Goal: Task Accomplishment & Management: Use online tool/utility

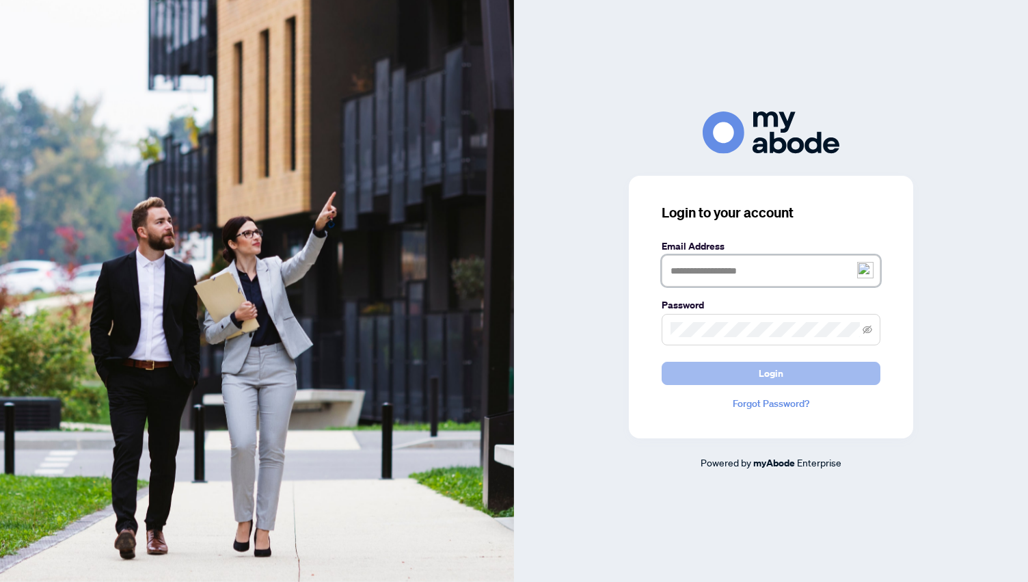
type input "**********"
click at [751, 375] on button "Login" at bounding box center [771, 373] width 219 height 23
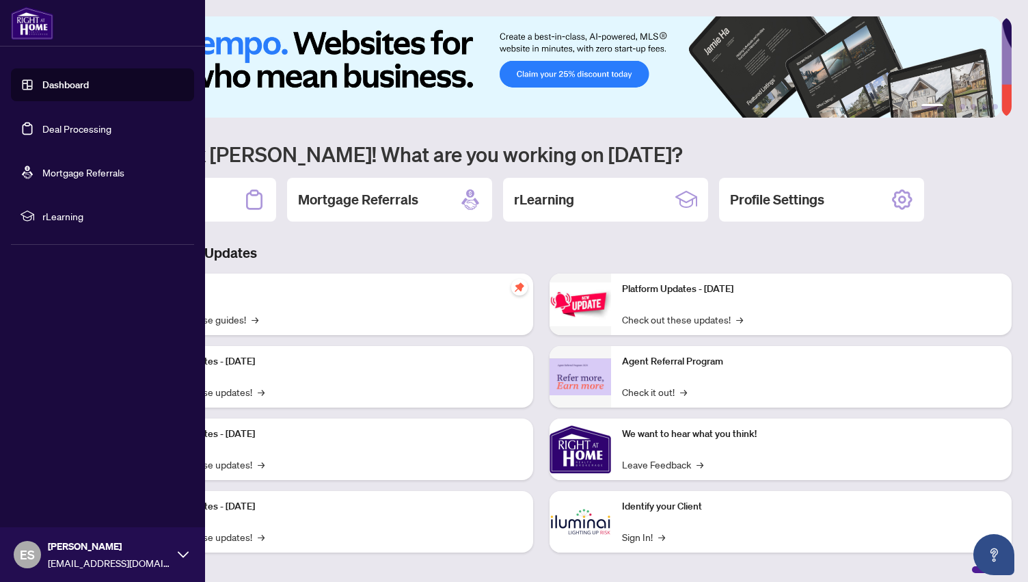
click at [60, 122] on link "Deal Processing" at bounding box center [76, 128] width 69 height 12
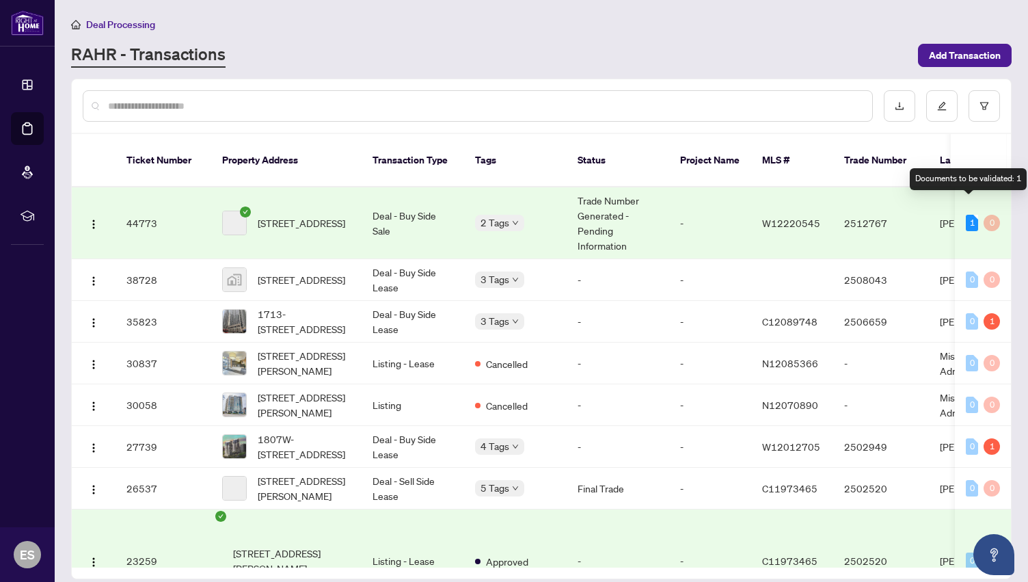
click at [971, 215] on div "1" at bounding box center [972, 223] width 12 height 16
click at [775, 216] on td "W12220545" at bounding box center [792, 223] width 82 height 72
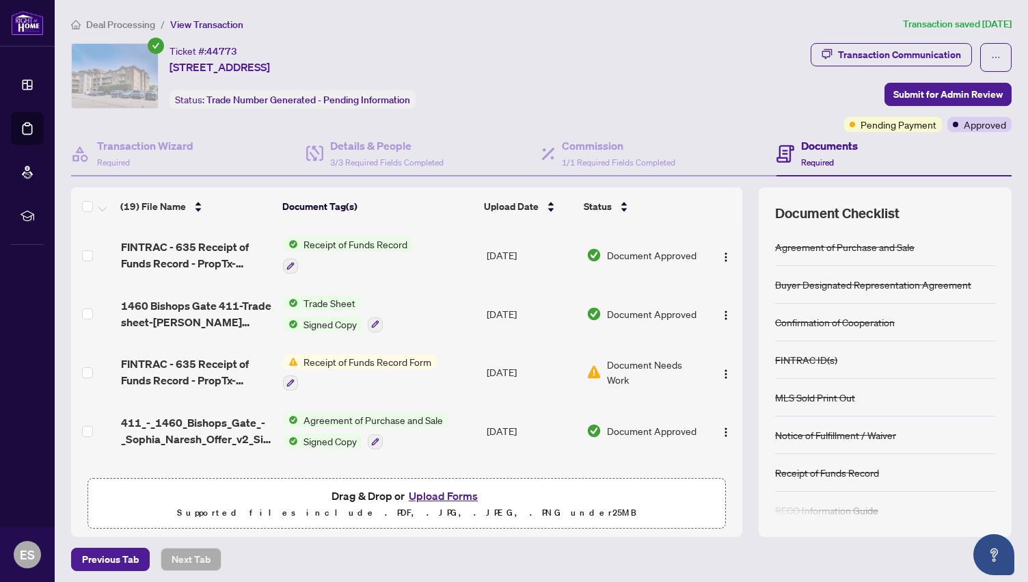
scroll to position [12, 0]
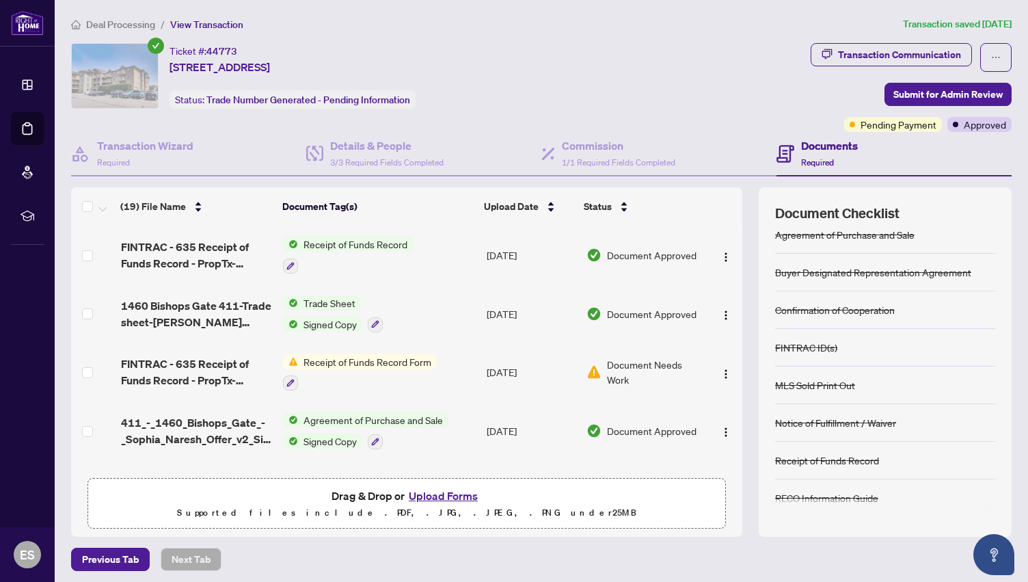
click at [810, 159] on span "Required" at bounding box center [817, 162] width 33 height 10
